Goal: Transaction & Acquisition: Purchase product/service

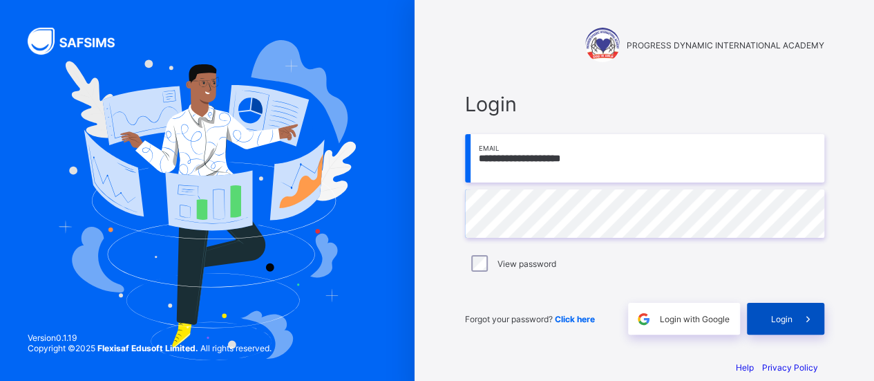
click at [785, 314] on span "Login" at bounding box center [781, 319] width 21 height 10
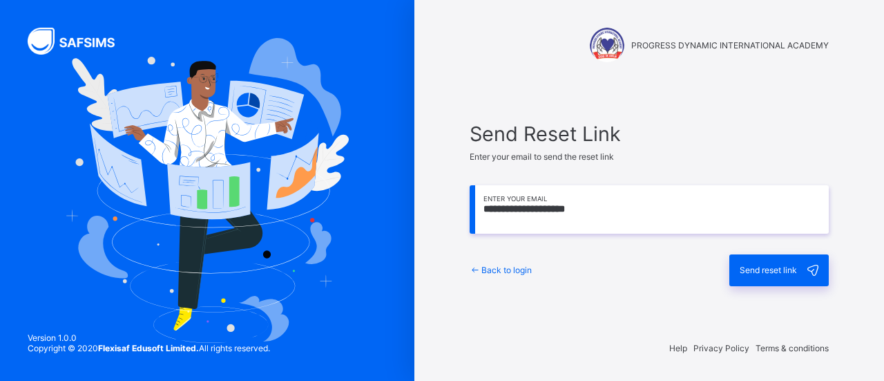
click at [773, 267] on span "Send reset link" at bounding box center [768, 270] width 57 height 10
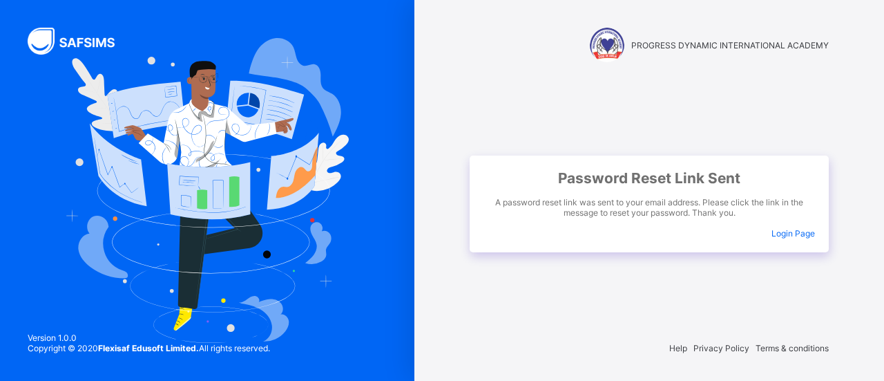
click at [803, 234] on span "Login Page" at bounding box center [794, 233] width 44 height 10
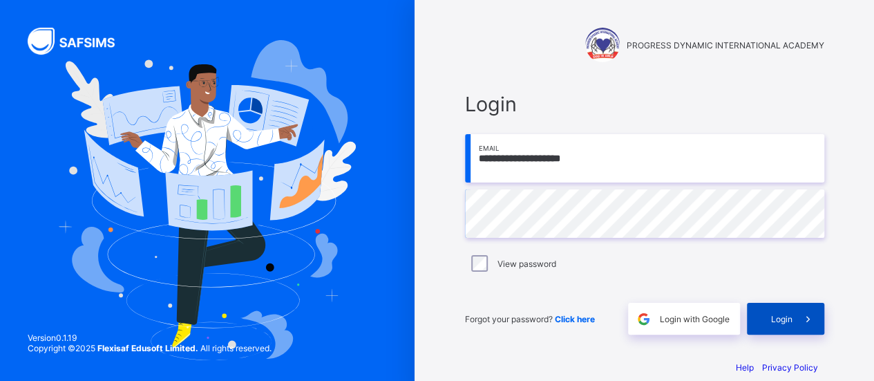
click at [792, 322] on span "Login" at bounding box center [781, 319] width 21 height 10
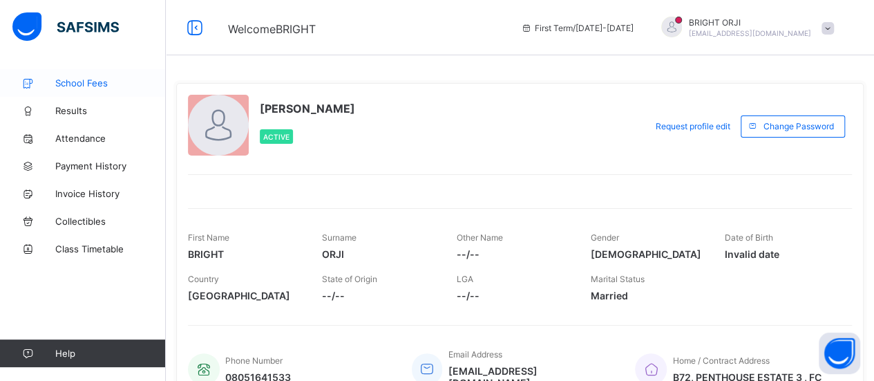
click at [78, 81] on span "School Fees" at bounding box center [110, 82] width 111 height 11
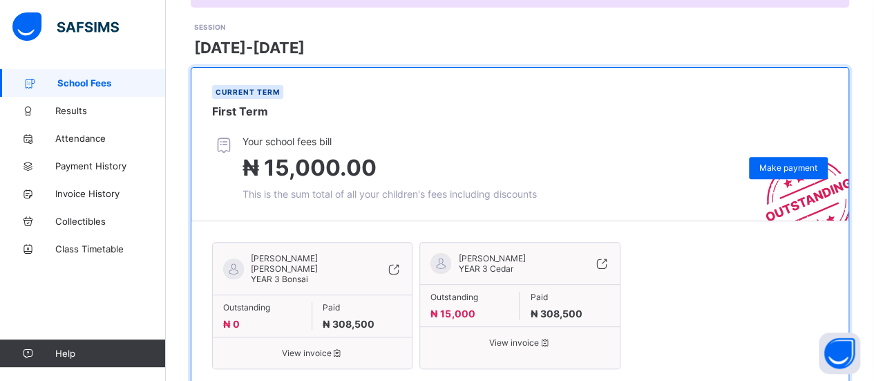
scroll to position [218, 0]
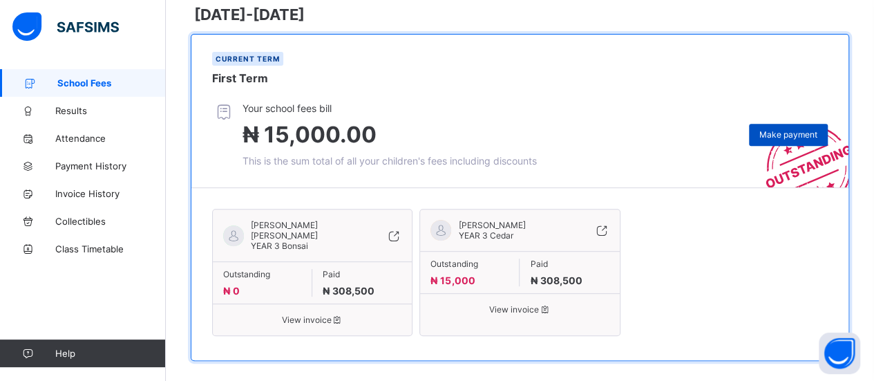
click at [803, 132] on span "Make payment" at bounding box center [788, 134] width 58 height 10
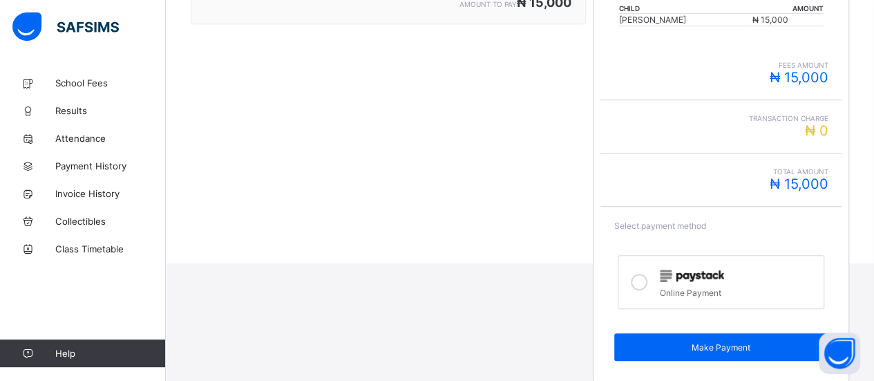
scroll to position [323, 0]
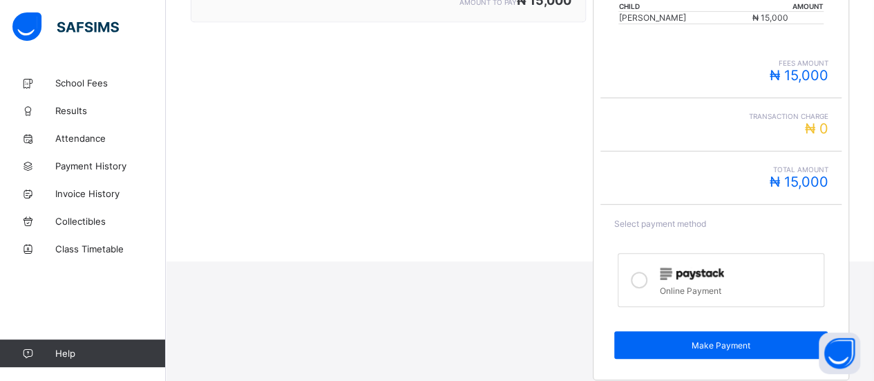
click at [644, 274] on icon at bounding box center [639, 279] width 17 height 17
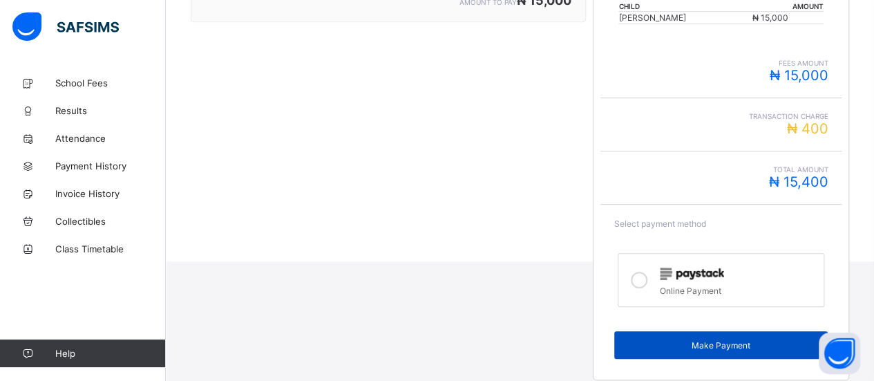
click at [721, 342] on span "Make Payment" at bounding box center [720, 345] width 193 height 10
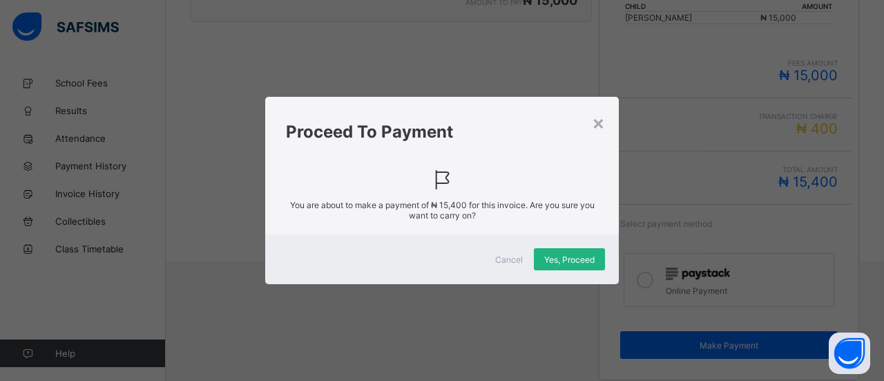
click at [561, 258] on span "Yes, Proceed" at bounding box center [569, 259] width 50 height 10
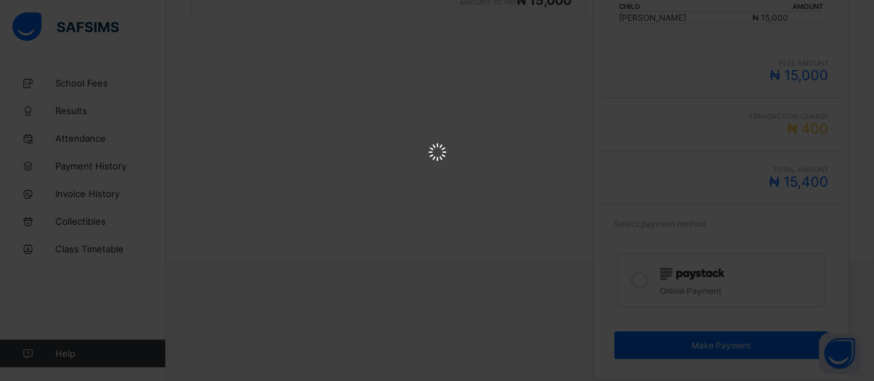
scroll to position [0, 0]
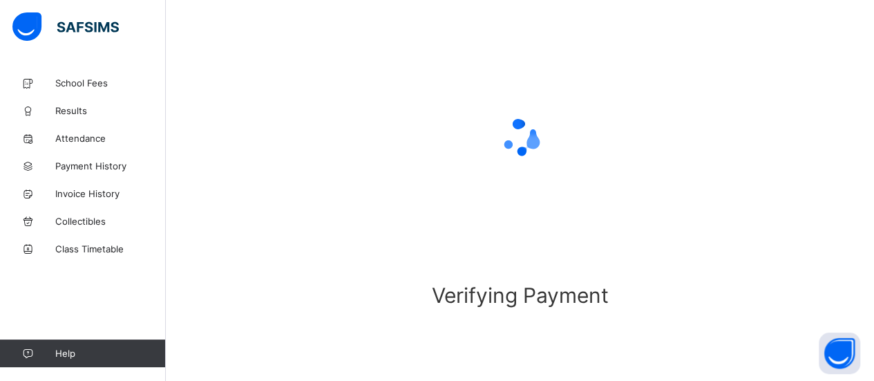
scroll to position [138, 0]
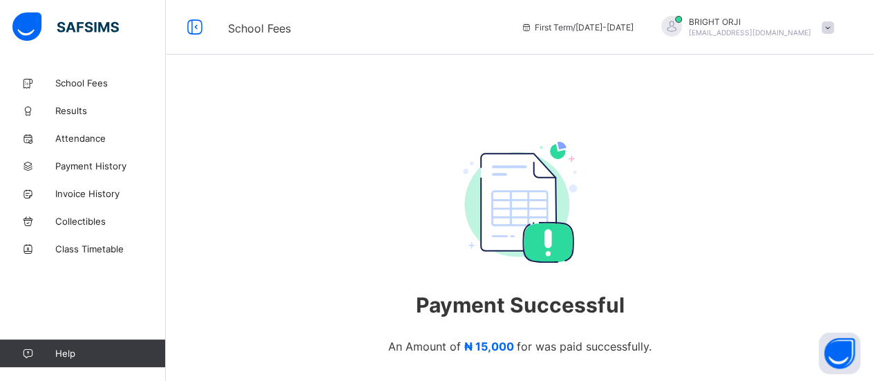
scroll to position [113, 0]
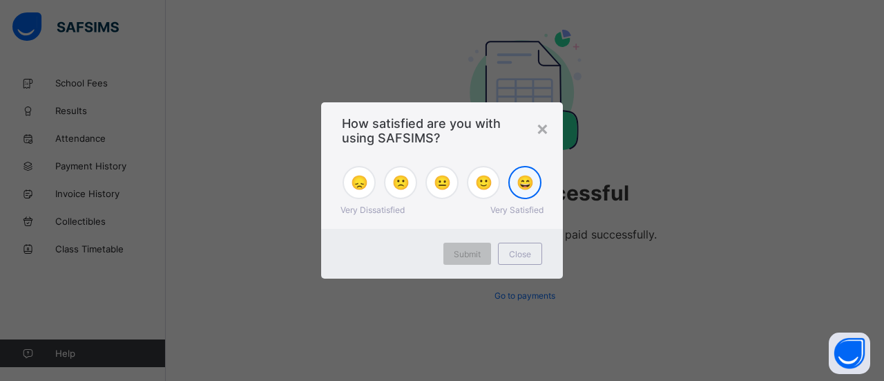
click at [517, 189] on span "😄" at bounding box center [525, 182] width 17 height 17
click at [480, 252] on span "Submit" at bounding box center [467, 254] width 27 height 10
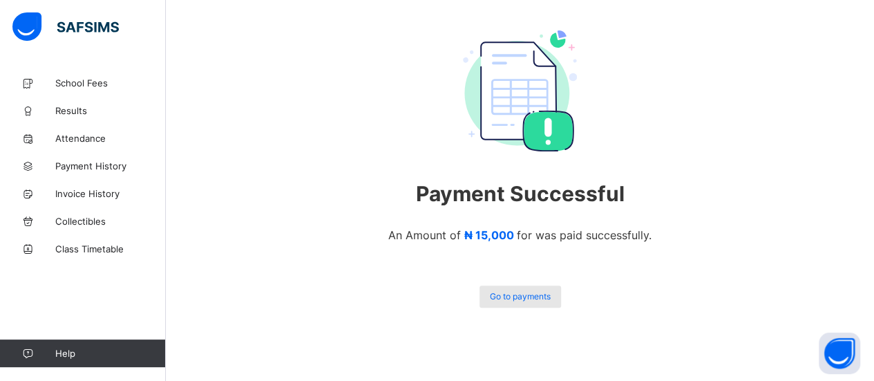
click at [519, 294] on span "Go to payments" at bounding box center [520, 296] width 61 height 10
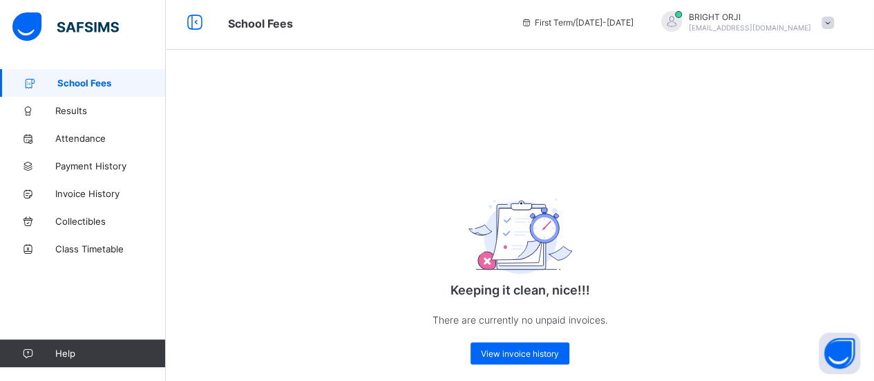
scroll to position [25, 0]
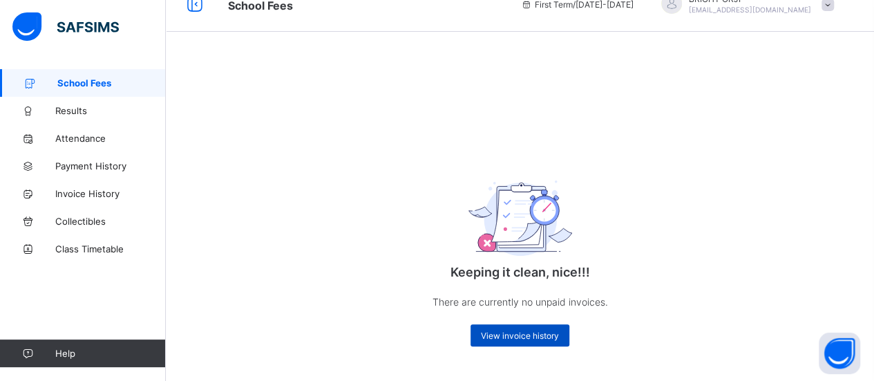
click at [521, 329] on div "View invoice history" at bounding box center [519, 335] width 99 height 22
click at [506, 334] on span "View invoice history" at bounding box center [520, 335] width 78 height 10
click at [536, 336] on span "View invoice history" at bounding box center [520, 335] width 78 height 10
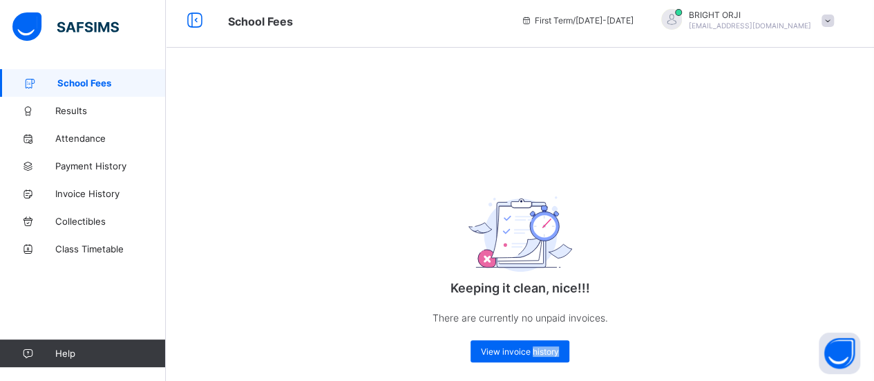
scroll to position [0, 0]
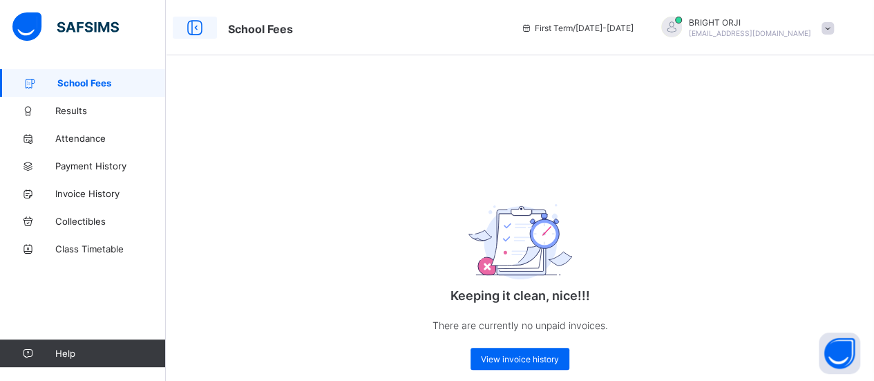
click at [195, 30] on icon at bounding box center [194, 28] width 23 height 20
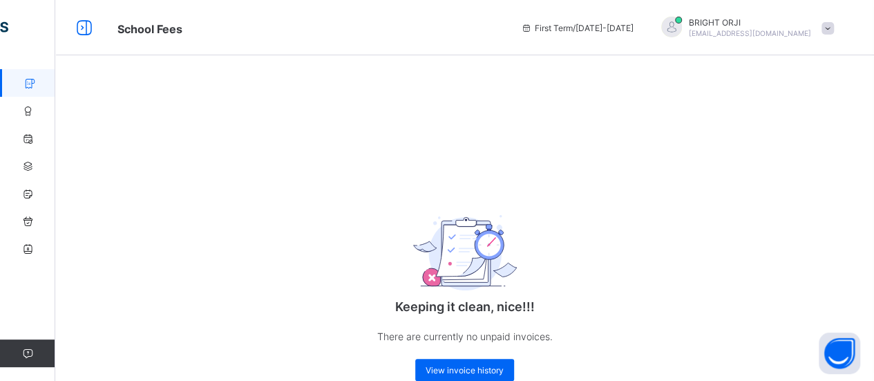
drag, startPoint x: 41, startPoint y: 0, endPoint x: 0, endPoint y: 79, distance: 89.3
click at [0, 79] on link "School Fees" at bounding box center [83, 83] width 166 height 28
drag, startPoint x: 8, startPoint y: 0, endPoint x: 106, endPoint y: 104, distance: 142.7
click at [106, 104] on div "Keeping it clean, nice!!! There are currently no unpaid invoices. View invoice …" at bounding box center [464, 242] width 819 height 346
click at [84, 31] on icon at bounding box center [84, 28] width 23 height 20
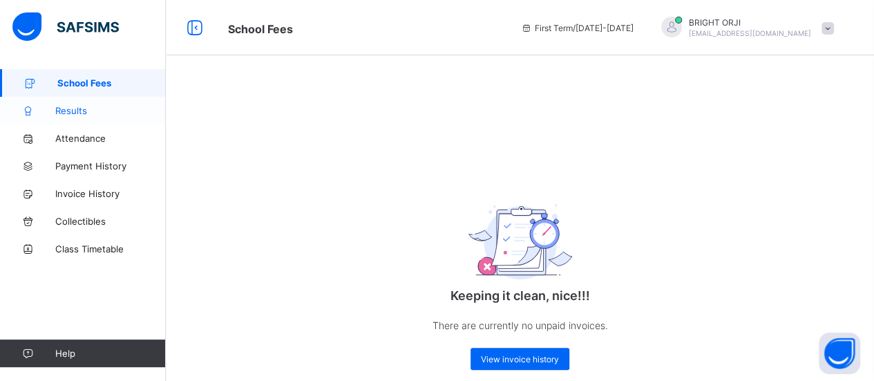
click at [86, 115] on span "Results" at bounding box center [110, 110] width 111 height 11
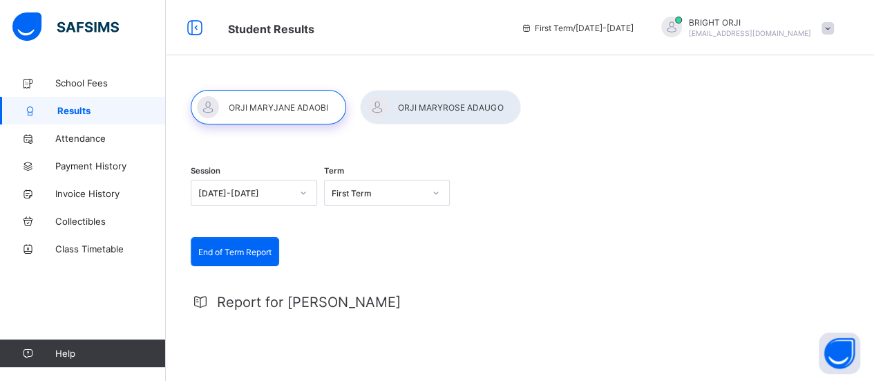
click at [446, 111] on div at bounding box center [440, 107] width 161 height 35
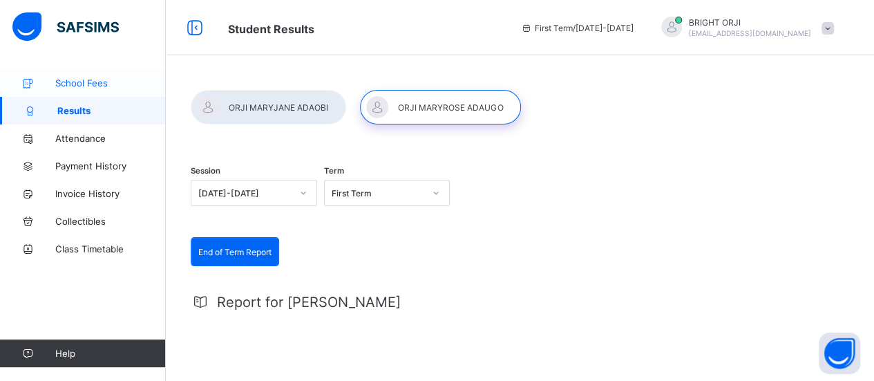
click at [81, 77] on link "School Fees" at bounding box center [83, 83] width 166 height 28
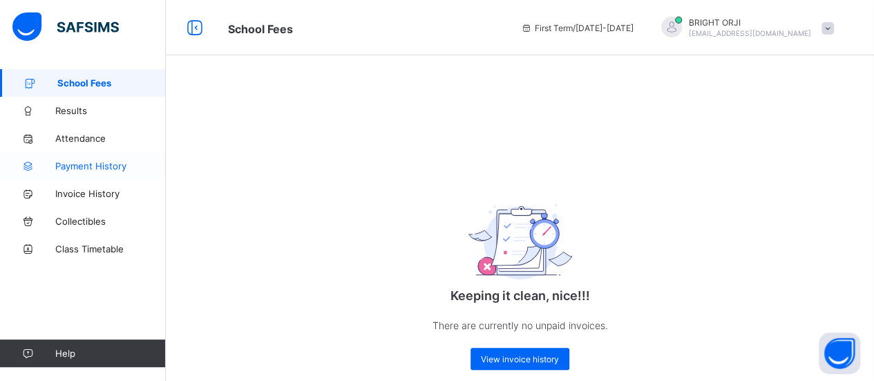
click at [102, 163] on span "Payment History" at bounding box center [110, 165] width 111 height 11
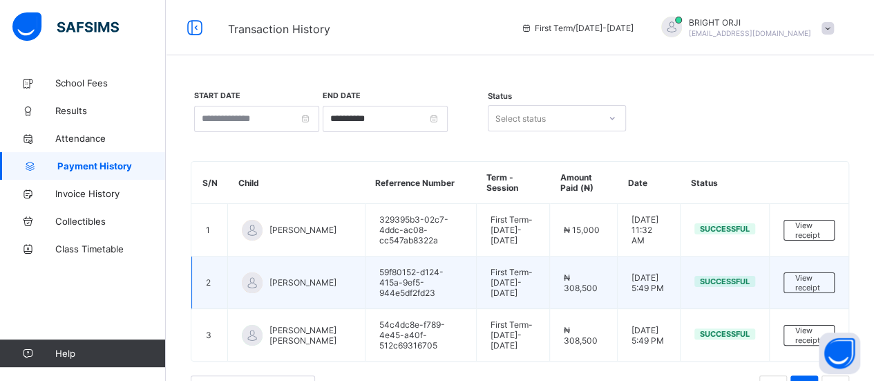
scroll to position [33, 0]
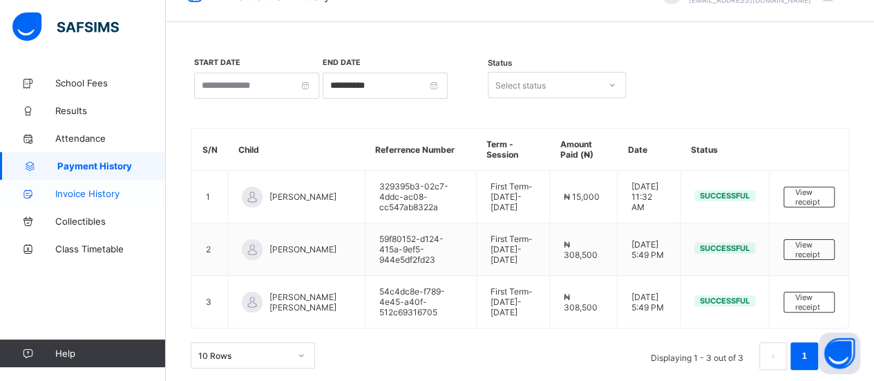
click at [95, 193] on span "Invoice History" at bounding box center [110, 193] width 111 height 11
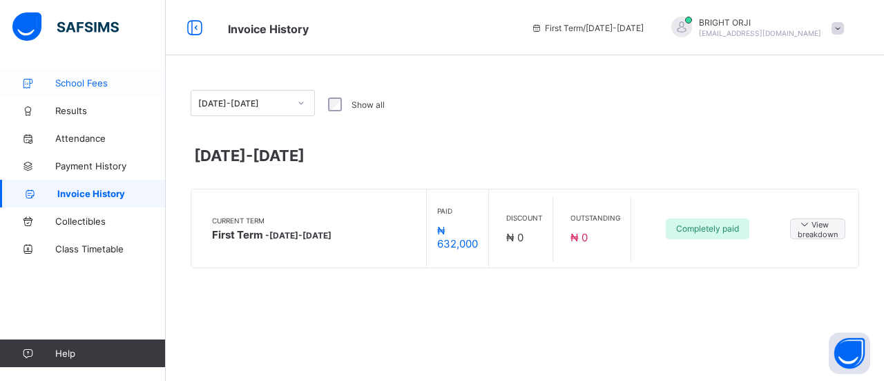
click at [98, 82] on span "School Fees" at bounding box center [110, 82] width 111 height 11
